Goal: Find specific page/section: Find specific page/section

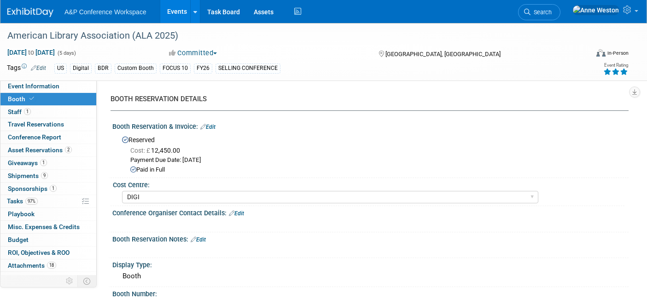
select select "DIGI"
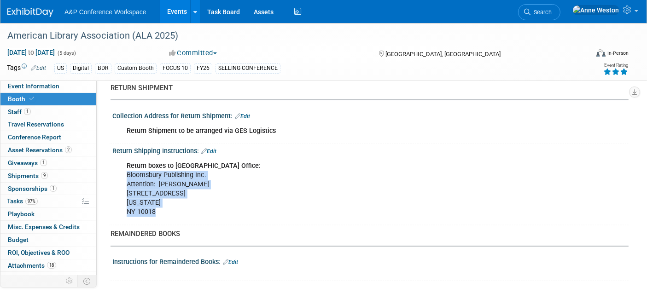
drag, startPoint x: 223, startPoint y: 177, endPoint x: 231, endPoint y: 180, distance: 8.3
click at [223, 177] on div "Return boxes to [GEOGRAPHIC_DATA] Office: Bloomsbury Publishing Inc. Attention:…" at bounding box center [324, 189] width 408 height 64
click at [266, 177] on div "Return boxes to [GEOGRAPHIC_DATA] Office: Bloomsbury Publishing Inc. Attention:…" at bounding box center [324, 189] width 408 height 64
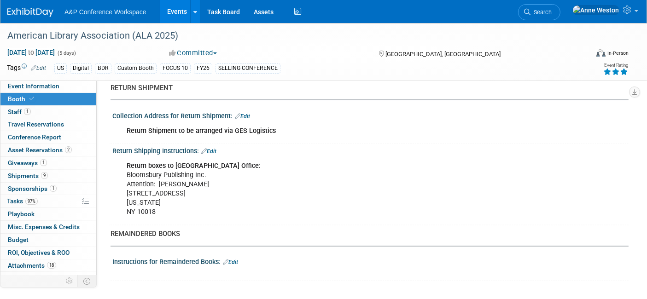
click at [560, 18] on link "Search" at bounding box center [539, 12] width 42 height 16
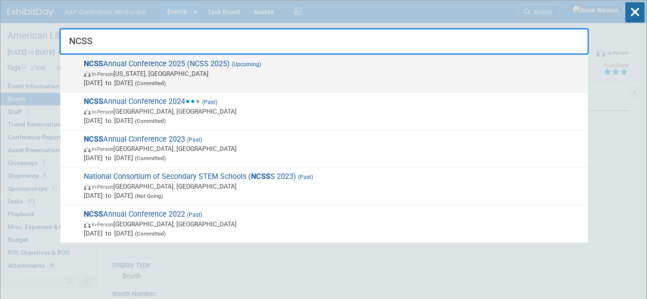
type input "NCSS"
click at [131, 67] on span "NCSS Annual Conference 2025 (NCSS 2025) (Upcoming) In-Person [US_STATE], [GEOGR…" at bounding box center [332, 73] width 502 height 28
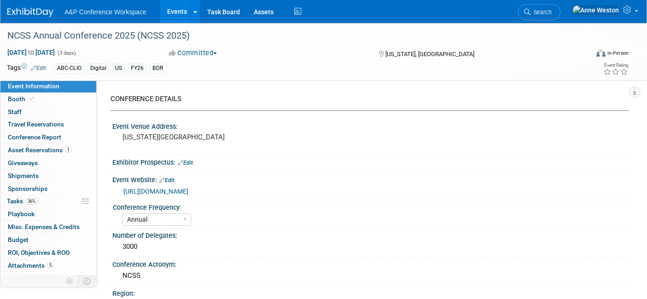
select select "Annual"
select select "Level 1"
select select "In-Person Booth"
select select "Schools"
select select "Bloomsbury Digital Resources"
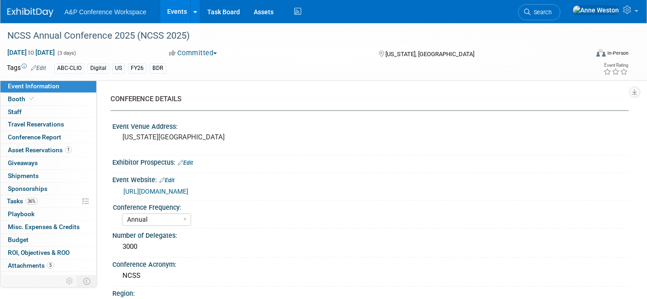
select select "[PERSON_NAME]"
select select "Brand/Subject Presence​"
click at [48, 103] on link "Booth" at bounding box center [48, 99] width 96 height 12
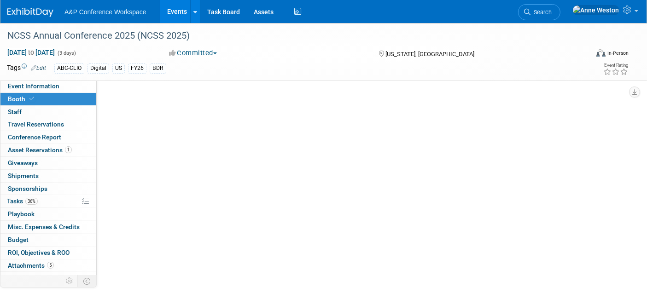
select select "CLDC - Digital/BDR"
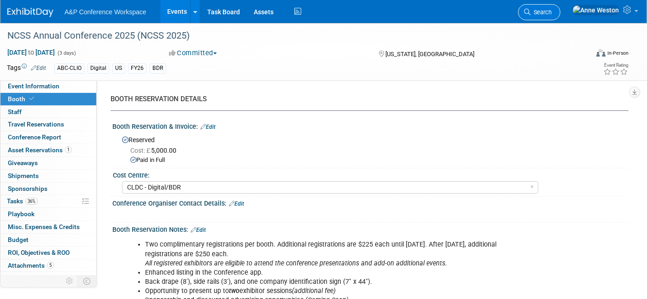
click at [552, 10] on span "Search" at bounding box center [540, 12] width 21 height 7
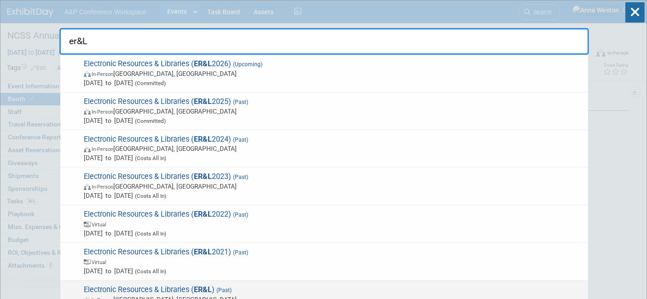
type input "er&L"
